Goal: Information Seeking & Learning: Learn about a topic

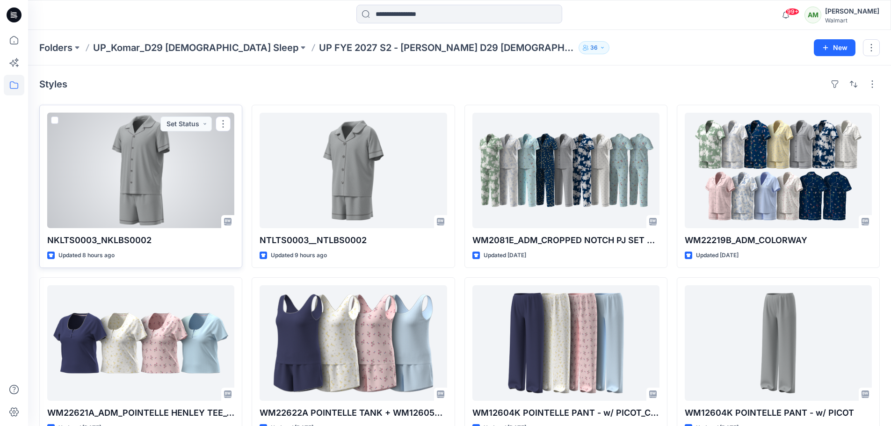
click at [155, 170] on div at bounding box center [140, 171] width 187 height 116
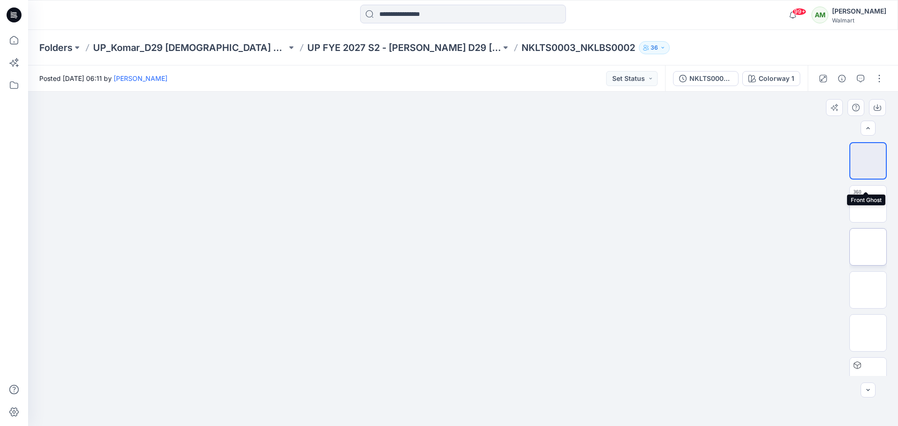
scroll to position [234, 0]
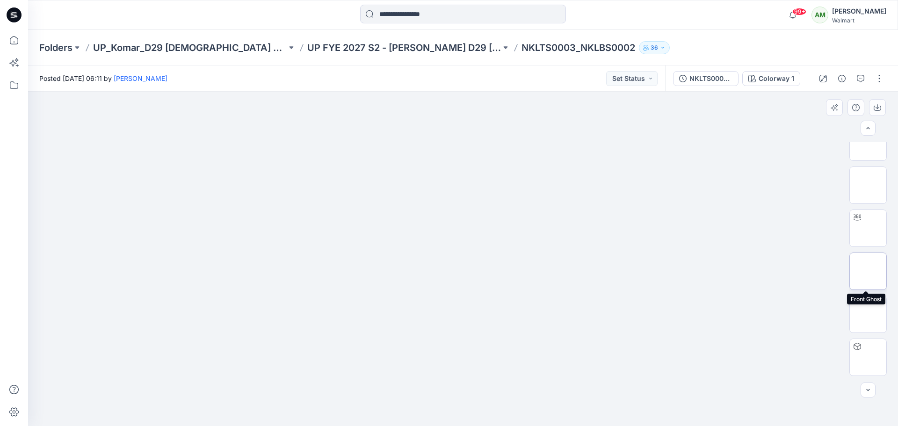
click at [868, 271] on img at bounding box center [868, 271] width 0 height 0
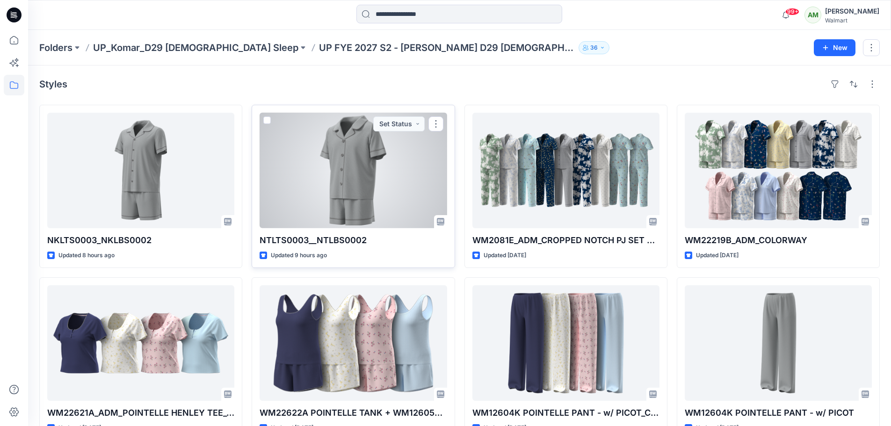
click at [376, 159] on div at bounding box center [353, 171] width 187 height 116
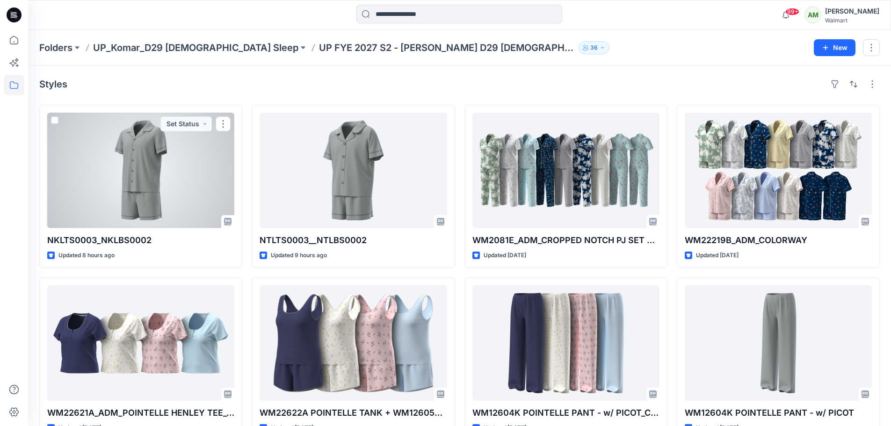
drag, startPoint x: 149, startPoint y: 174, endPoint x: 160, endPoint y: 173, distance: 11.7
click at [149, 174] on div at bounding box center [140, 171] width 187 height 116
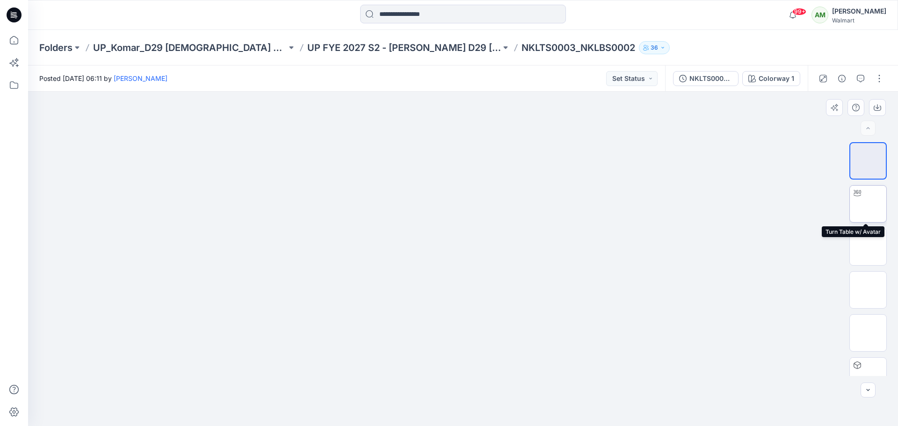
click at [868, 204] on img at bounding box center [868, 204] width 0 height 0
drag, startPoint x: 465, startPoint y: 412, endPoint x: 463, endPoint y: 407, distance: 5.7
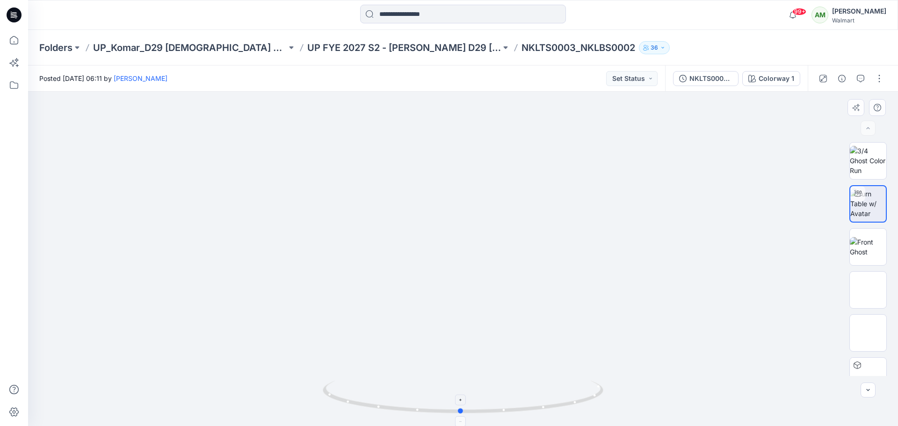
click at [463, 407] on icon at bounding box center [464, 398] width 283 height 35
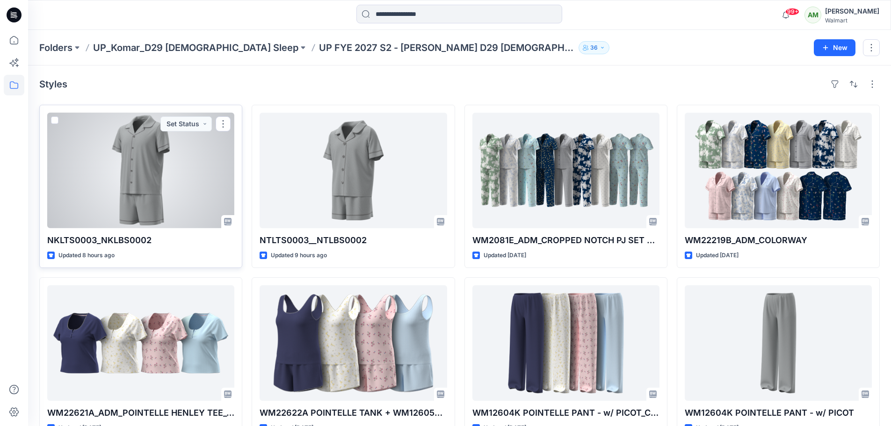
click at [181, 167] on div at bounding box center [140, 171] width 187 height 116
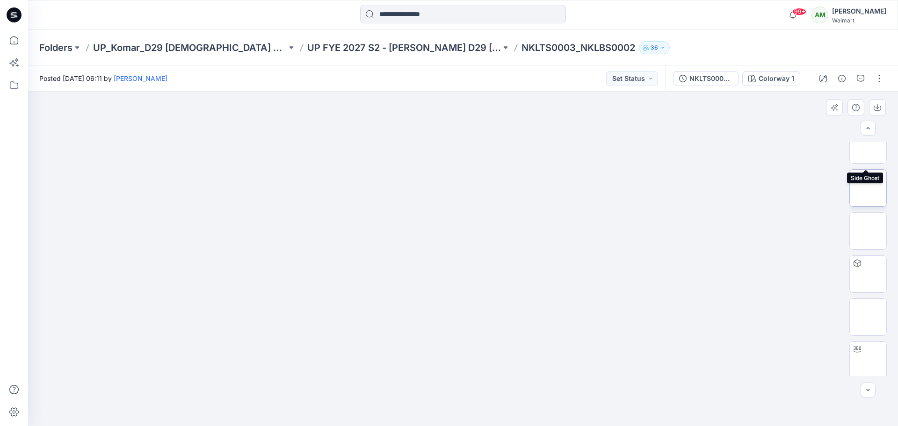
scroll to position [140, 0]
click at [868, 279] on img at bounding box center [868, 279] width 0 height 0
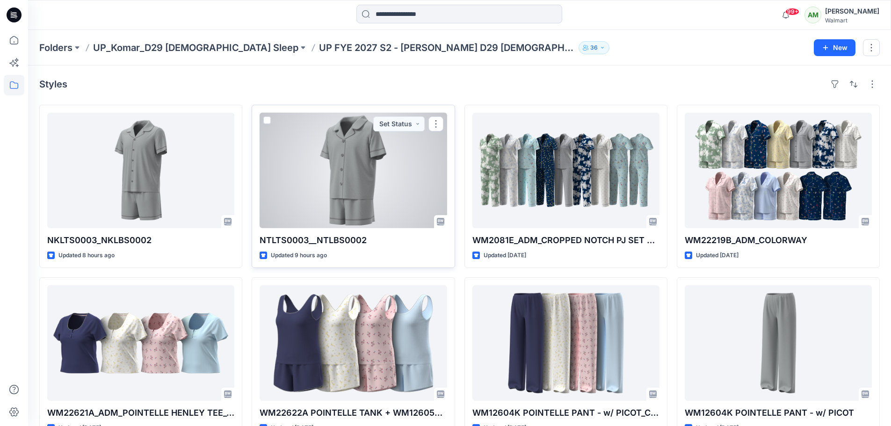
click at [347, 166] on div at bounding box center [353, 171] width 187 height 116
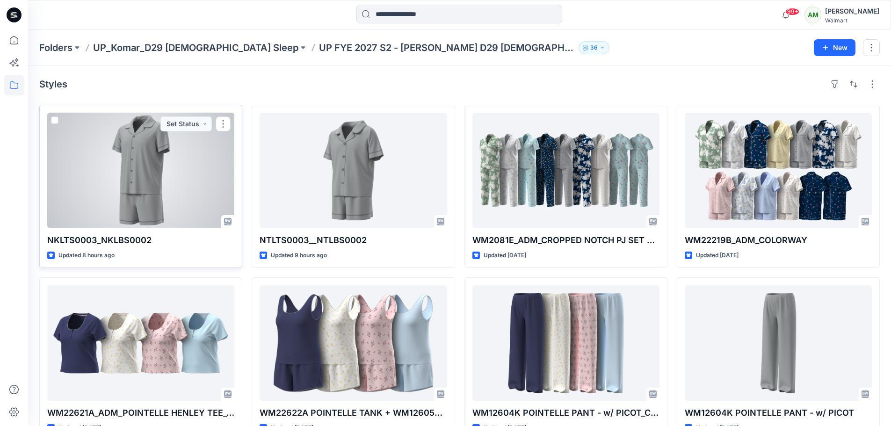
click at [153, 163] on div at bounding box center [140, 171] width 187 height 116
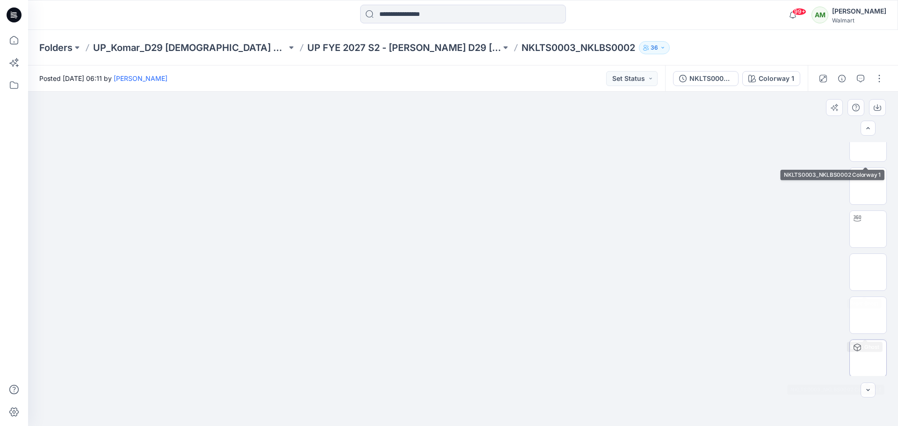
scroll to position [234, 0]
click at [868, 271] on img at bounding box center [868, 271] width 0 height 0
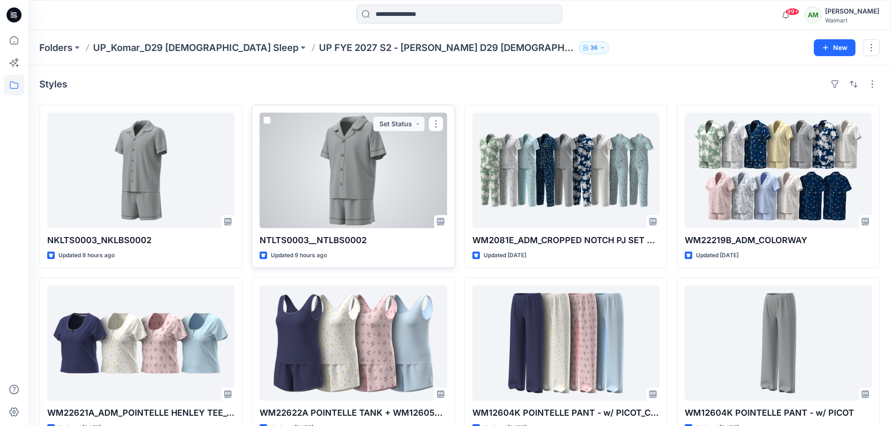
click at [317, 161] on div at bounding box center [353, 171] width 187 height 116
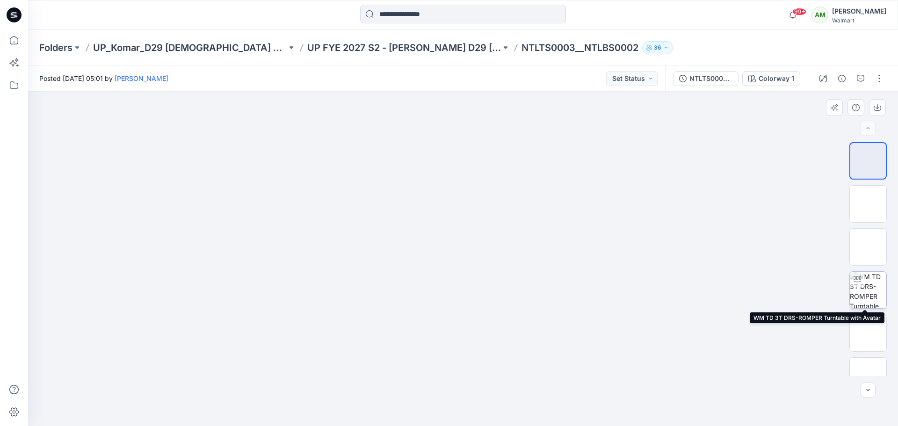
click at [872, 291] on img at bounding box center [868, 290] width 36 height 36
